Goal: Information Seeking & Learning: Check status

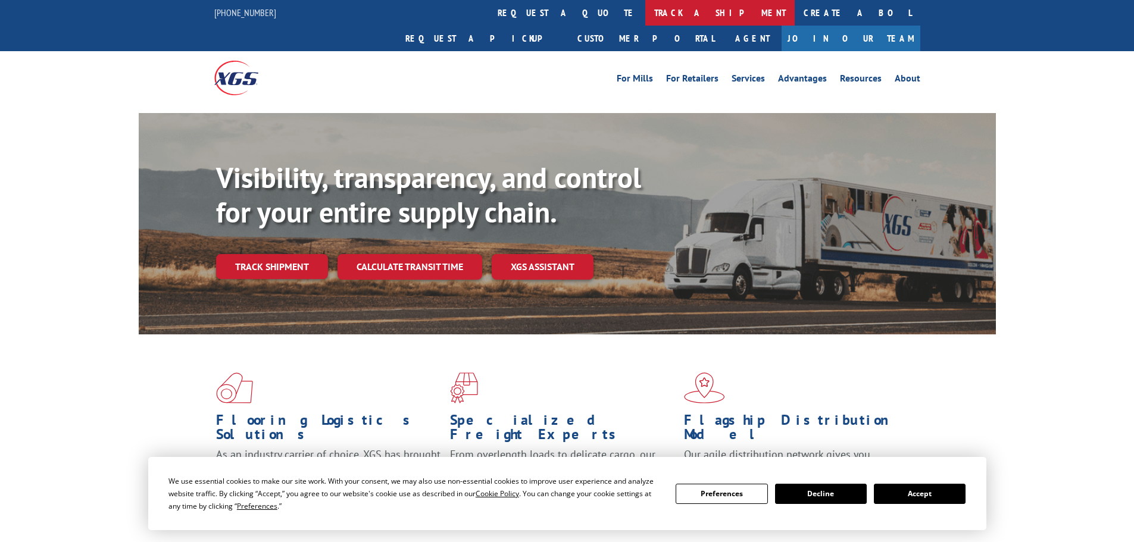
click at [645, 17] on link "track a shipment" at bounding box center [719, 13] width 149 height 26
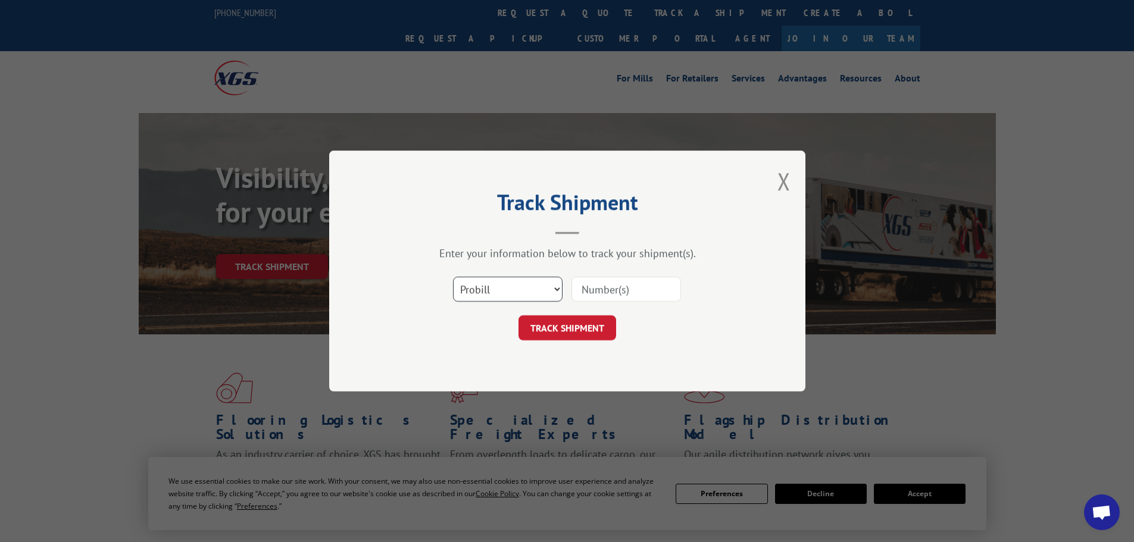
click at [504, 302] on select "Select category... Probill BOL PO" at bounding box center [508, 289] width 110 height 25
select select "po"
click at [453, 277] on select "Select category... Probill BOL PO" at bounding box center [508, 289] width 110 height 25
paste input "78534855"
type input "78534855"
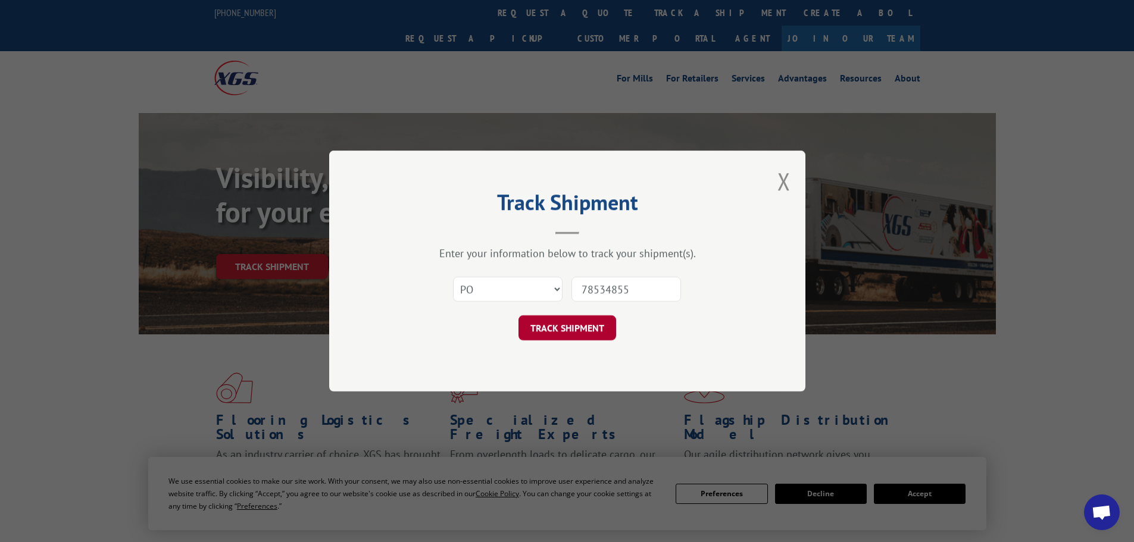
click at [563, 339] on button "TRACK SHIPMENT" at bounding box center [568, 328] width 98 height 25
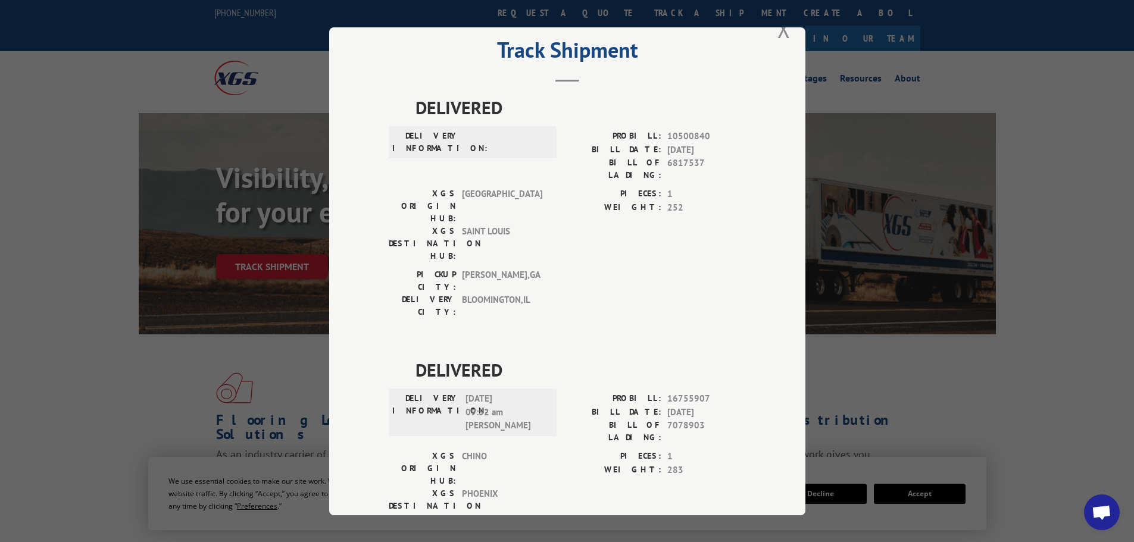
scroll to position [45, 0]
